Goal: Check status: Check status

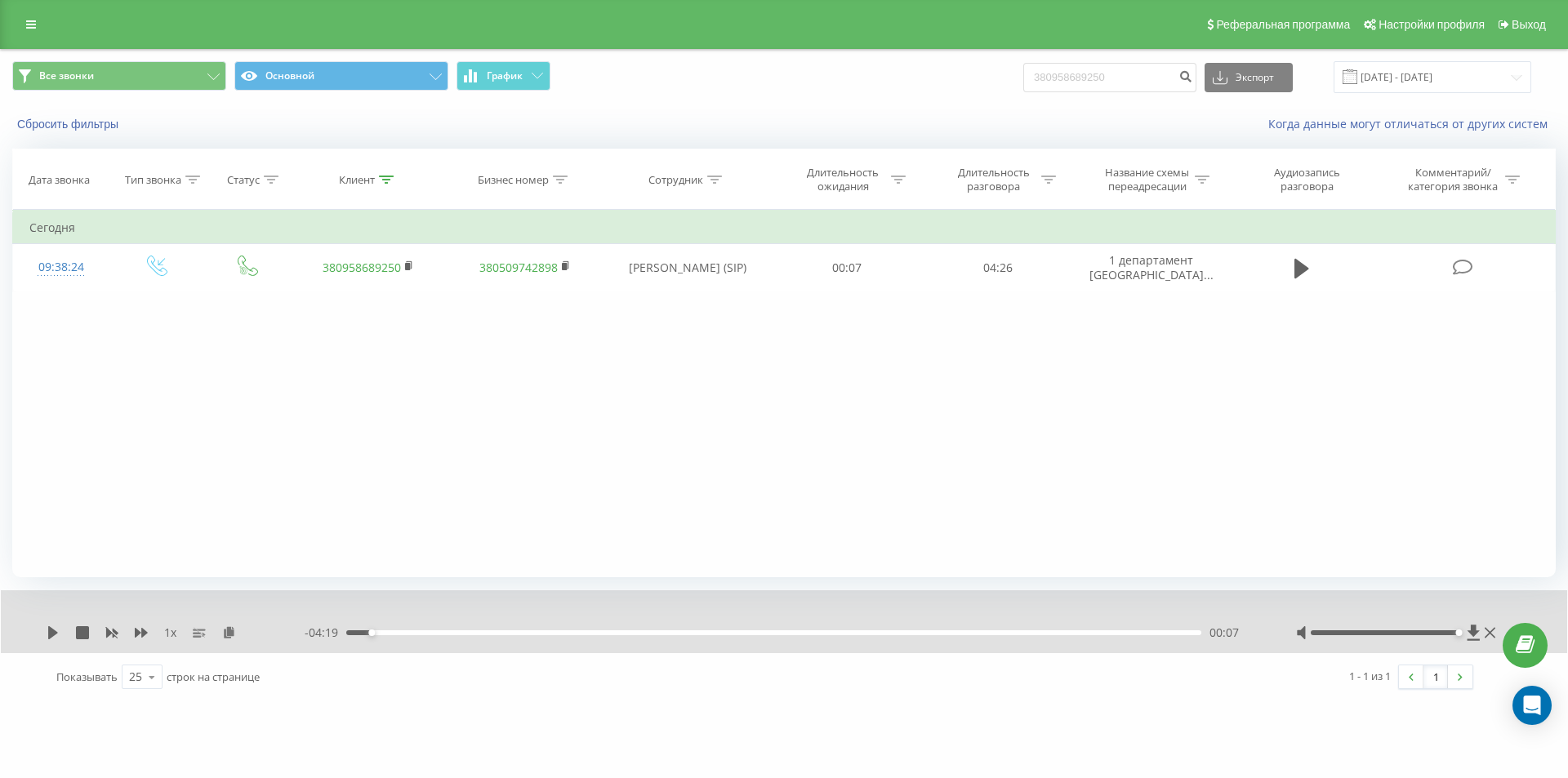
click at [1110, 78] on input "380958689250" at bounding box center [1109, 77] width 173 height 29
type input "380738208609"
click at [1196, 84] on button "submit" at bounding box center [1185, 77] width 22 height 29
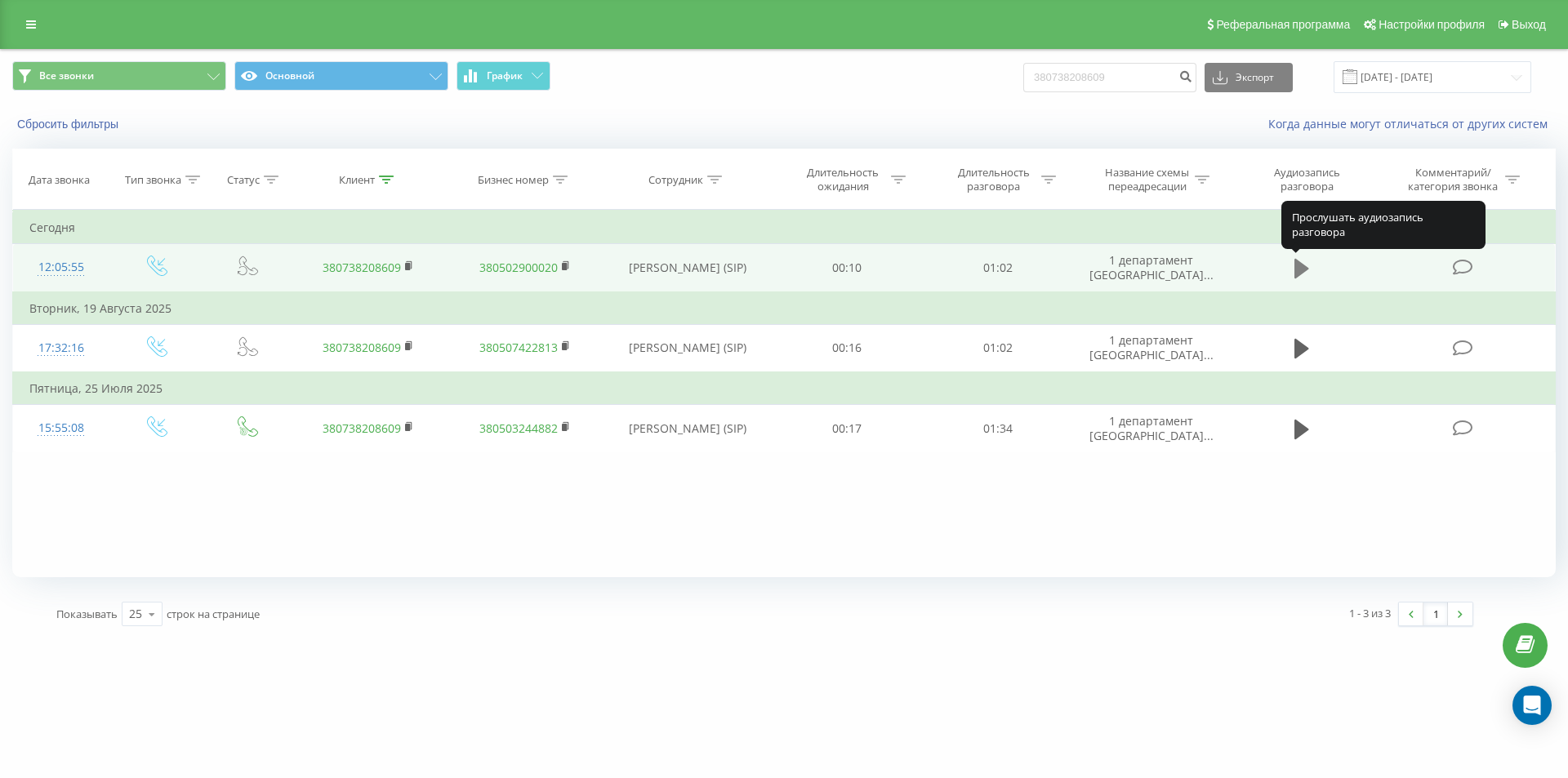
click at [1300, 266] on icon at bounding box center [1301, 269] width 15 height 20
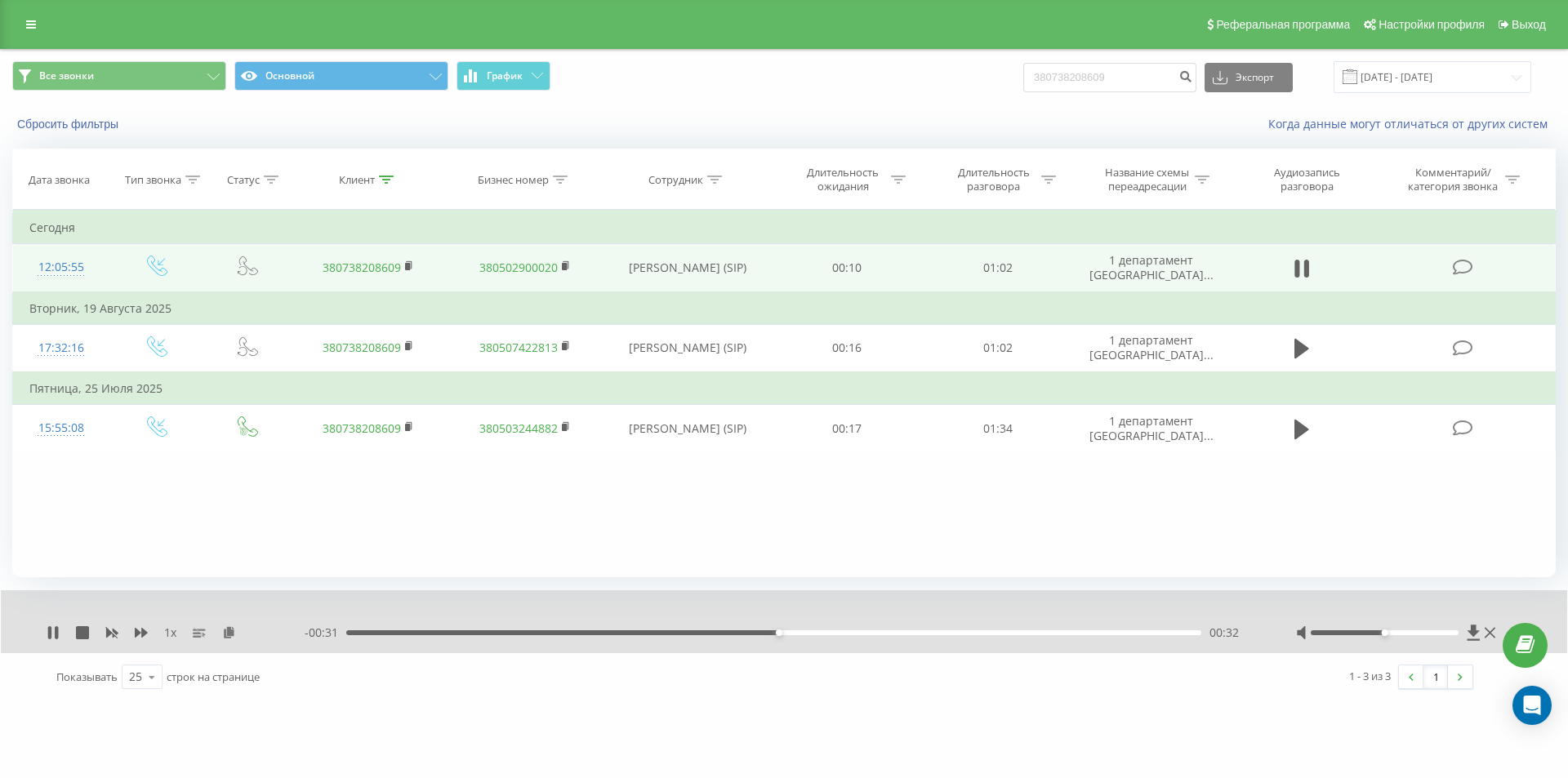
click at [60, 635] on div "1 x" at bounding box center [176, 632] width 258 height 16
drag, startPoint x: 53, startPoint y: 624, endPoint x: 59, endPoint y: 633, distance: 10.8
click at [52, 624] on div "1 x" at bounding box center [176, 632] width 258 height 16
click at [65, 633] on div "1 x" at bounding box center [176, 632] width 258 height 16
click at [59, 633] on icon at bounding box center [53, 632] width 13 height 13
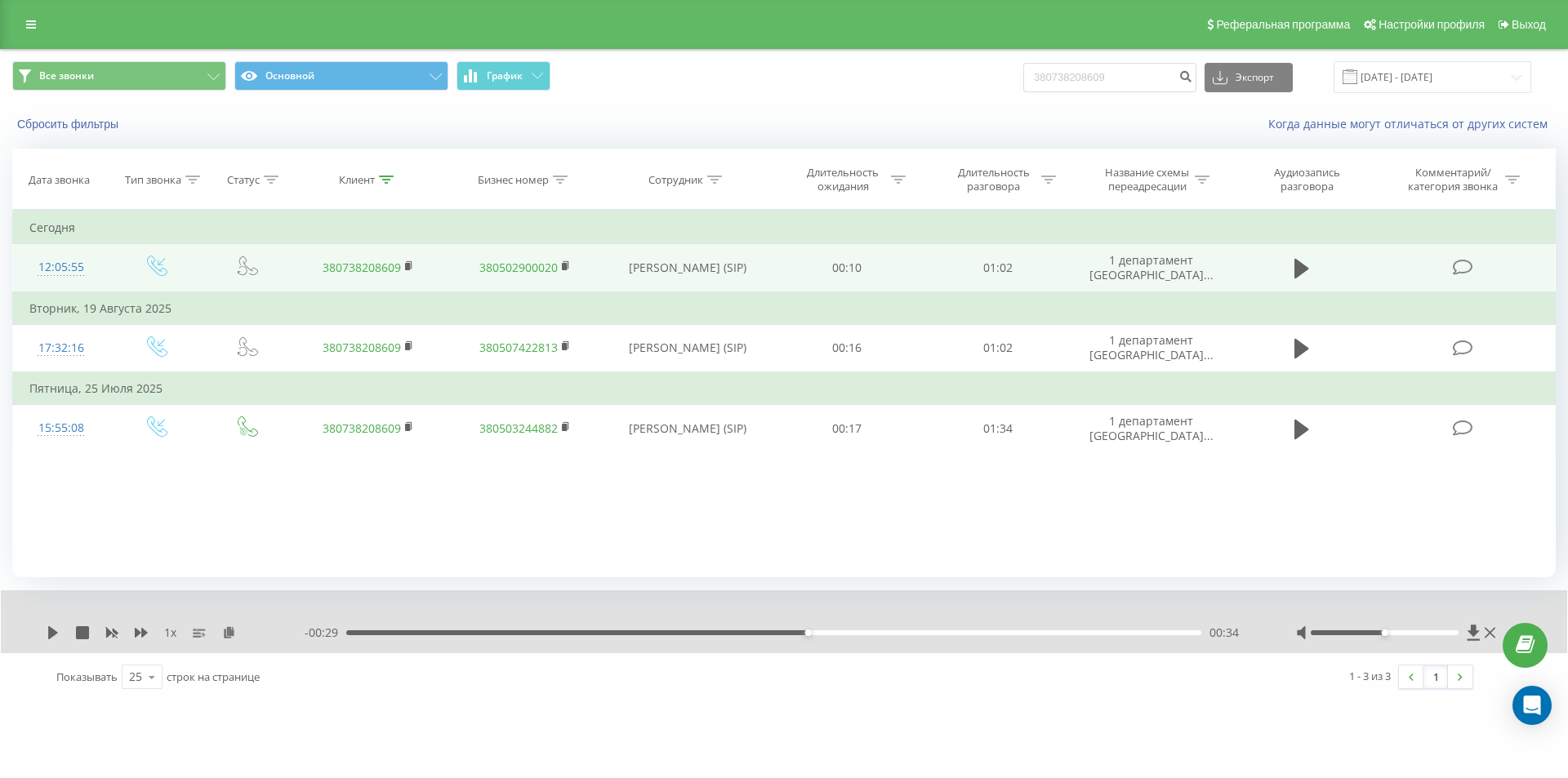
click at [434, 634] on div "00:34" at bounding box center [774, 632] width 855 height 5
click at [421, 638] on div "- 00:29 00:34 00:34" at bounding box center [780, 632] width 951 height 16
click at [425, 635] on div "00:05" at bounding box center [425, 632] width 7 height 7
click at [42, 635] on div "1 x - 00:57 00:05 00:05" at bounding box center [784, 621] width 1566 height 63
click at [50, 634] on icon at bounding box center [53, 632] width 10 height 13
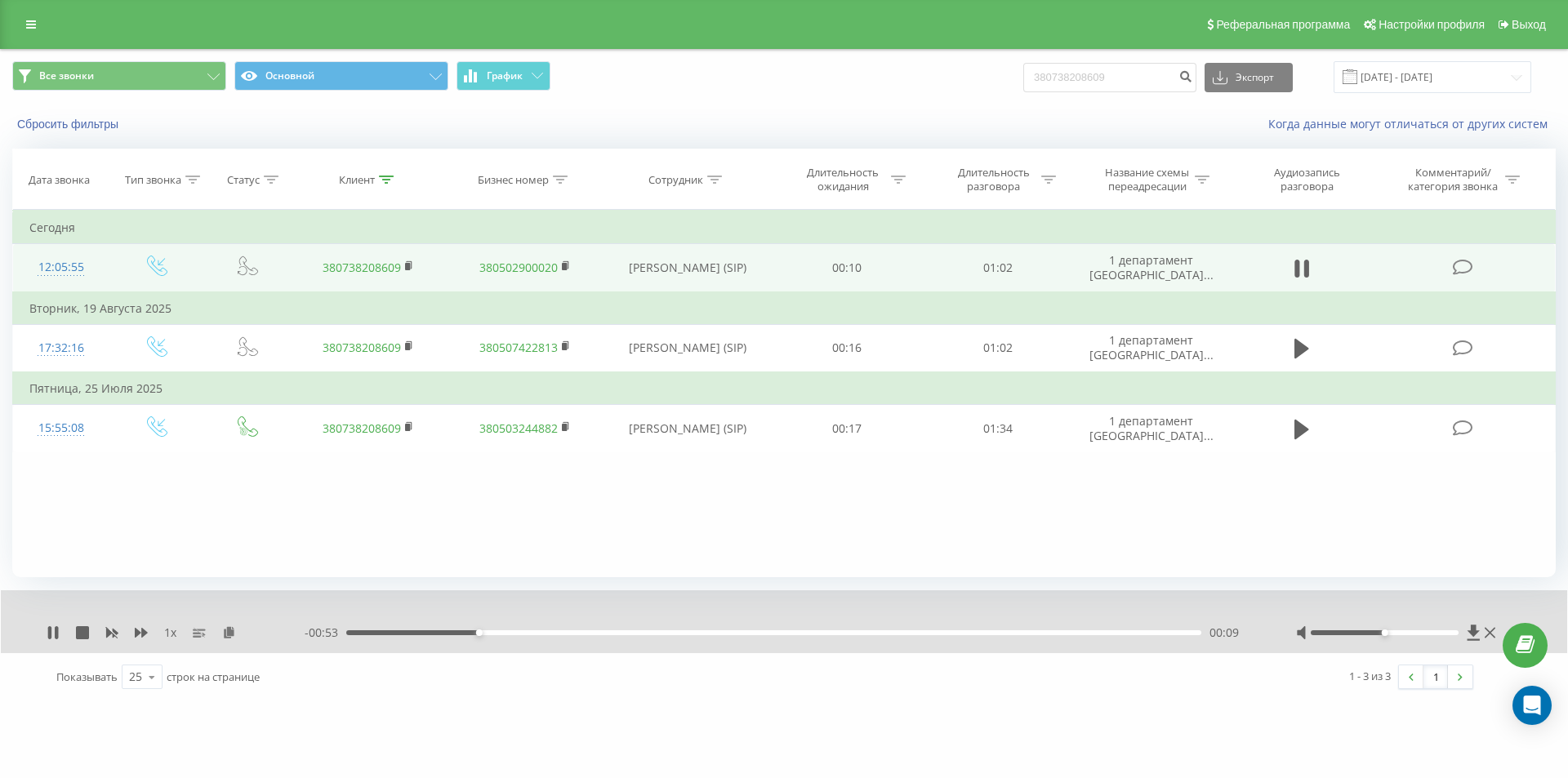
click at [65, 625] on div "1 x" at bounding box center [176, 632] width 258 height 16
drag, startPoint x: 58, startPoint y: 632, endPoint x: 74, endPoint y: 624, distance: 17.9
click at [57, 632] on icon at bounding box center [56, 632] width 3 height 13
